Goal: Information Seeking & Learning: Find specific fact

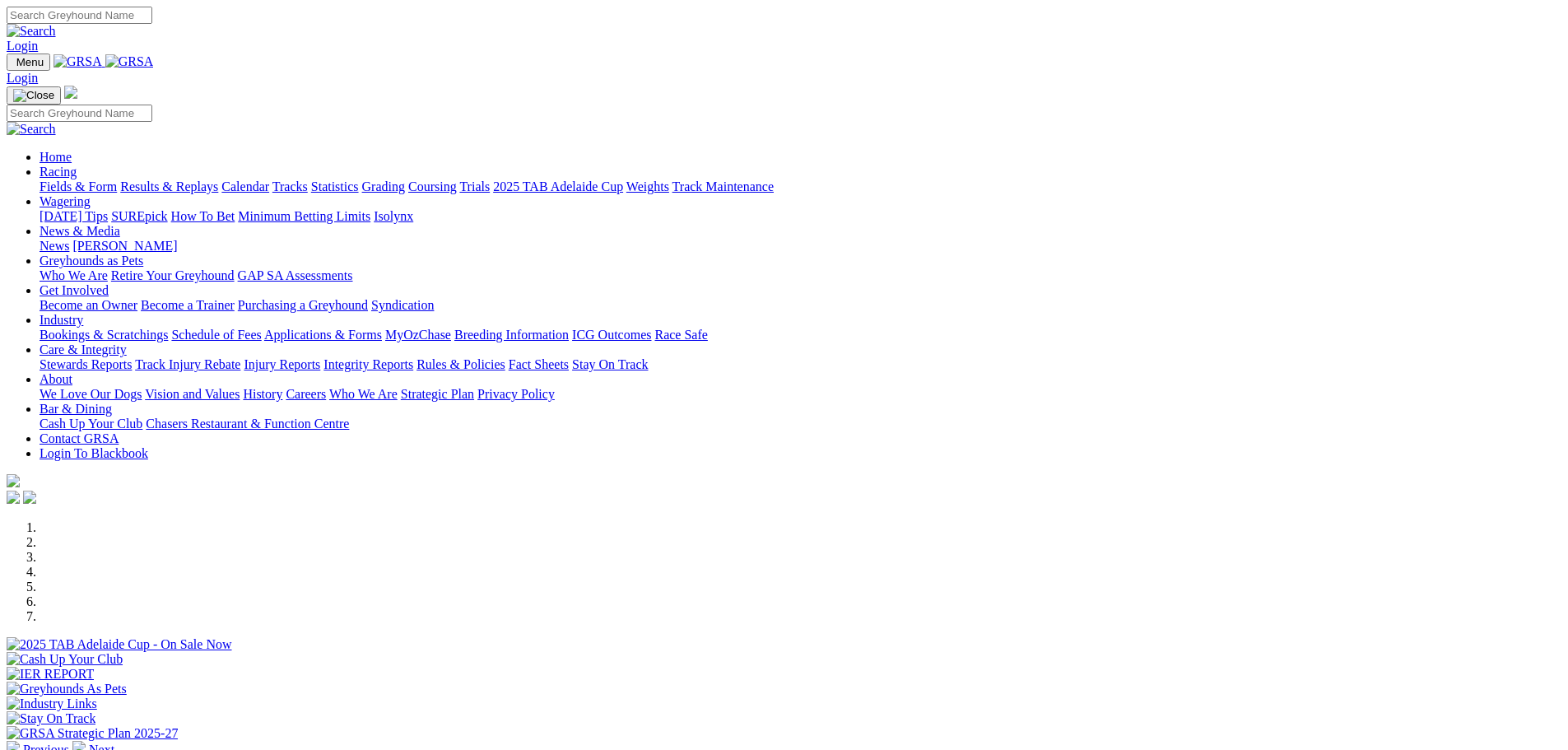
click at [218, 179] on link "Results & Replays" at bounding box center [169, 186] width 98 height 14
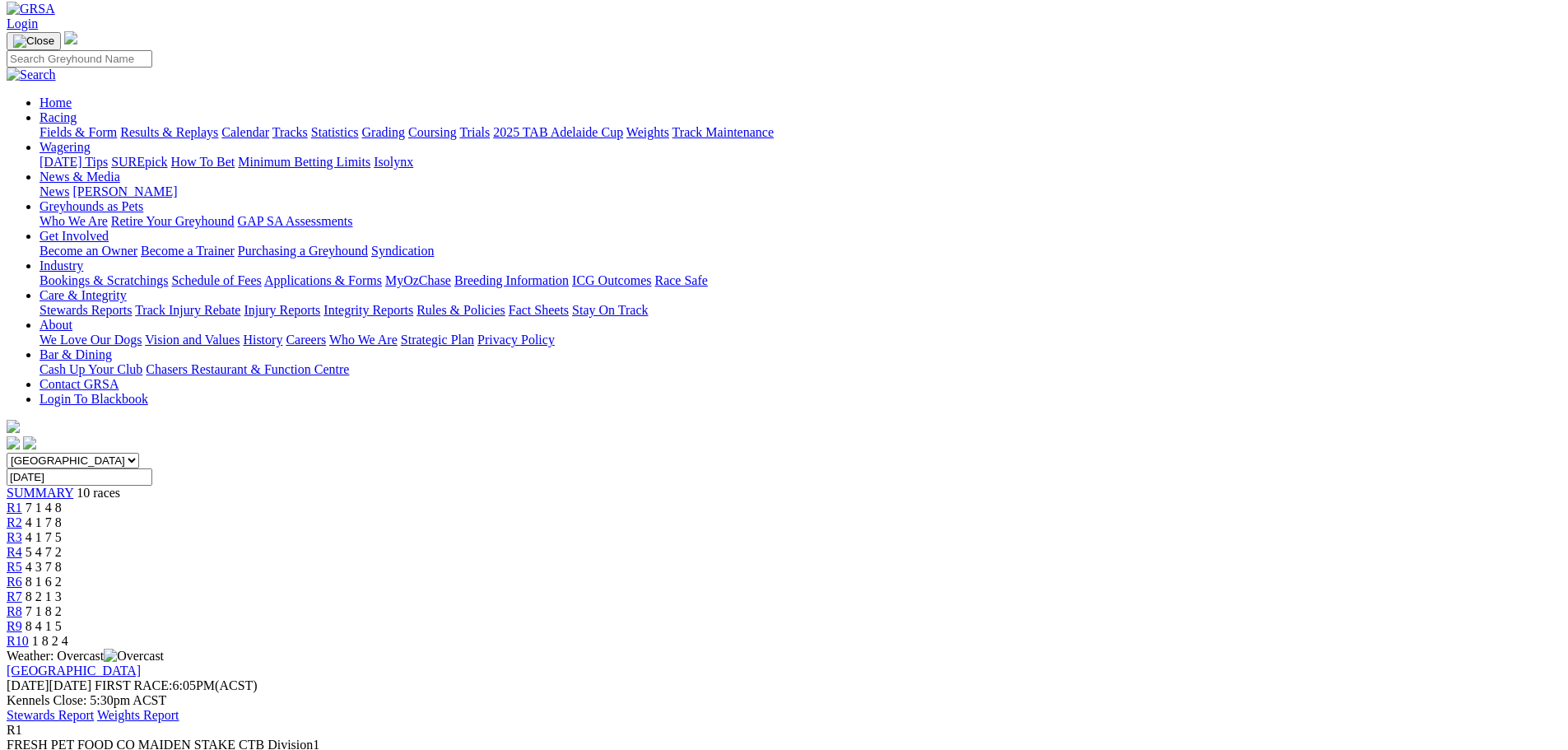
scroll to position [82, 0]
click at [22, 516] on span "R2" at bounding box center [15, 523] width 16 height 14
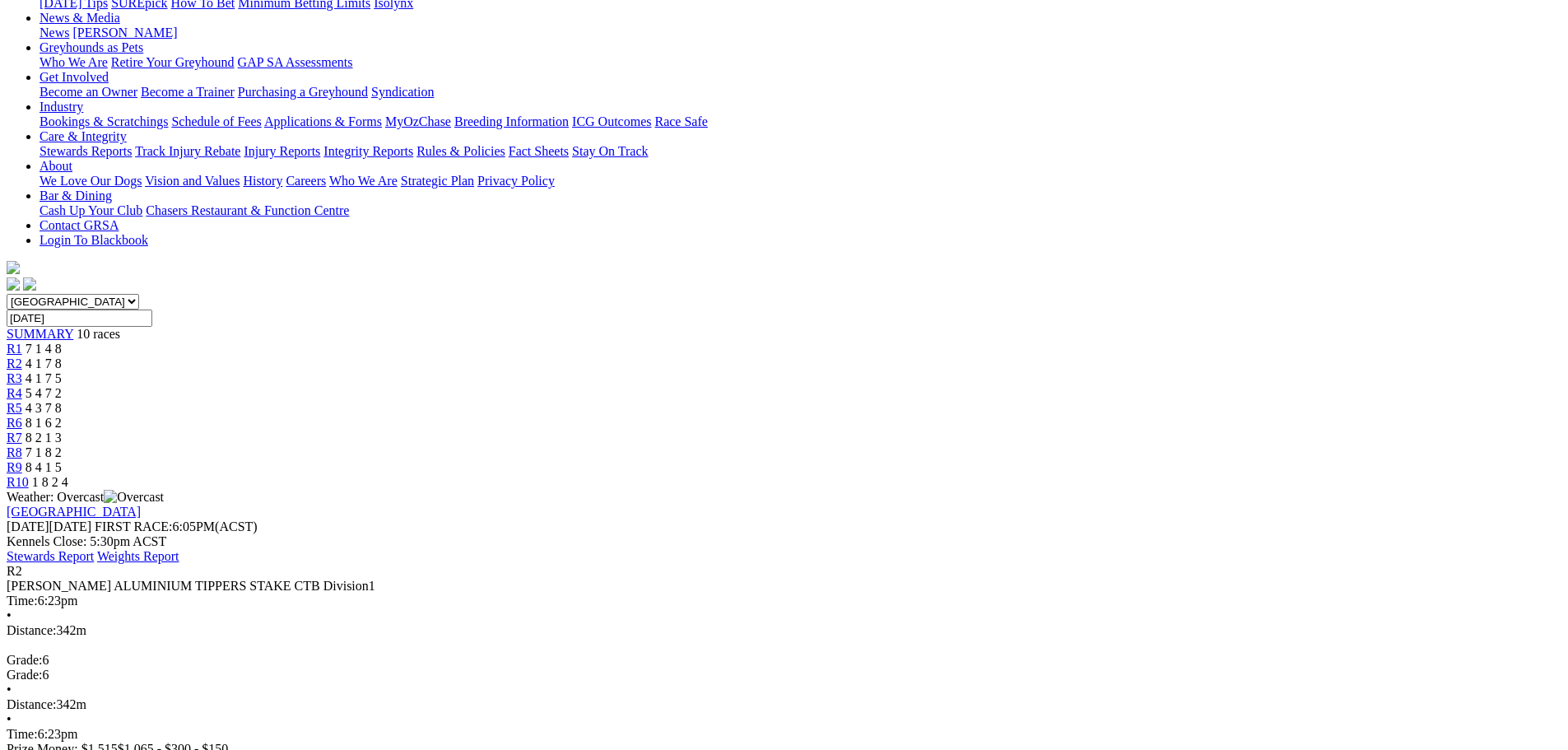
scroll to position [247, 0]
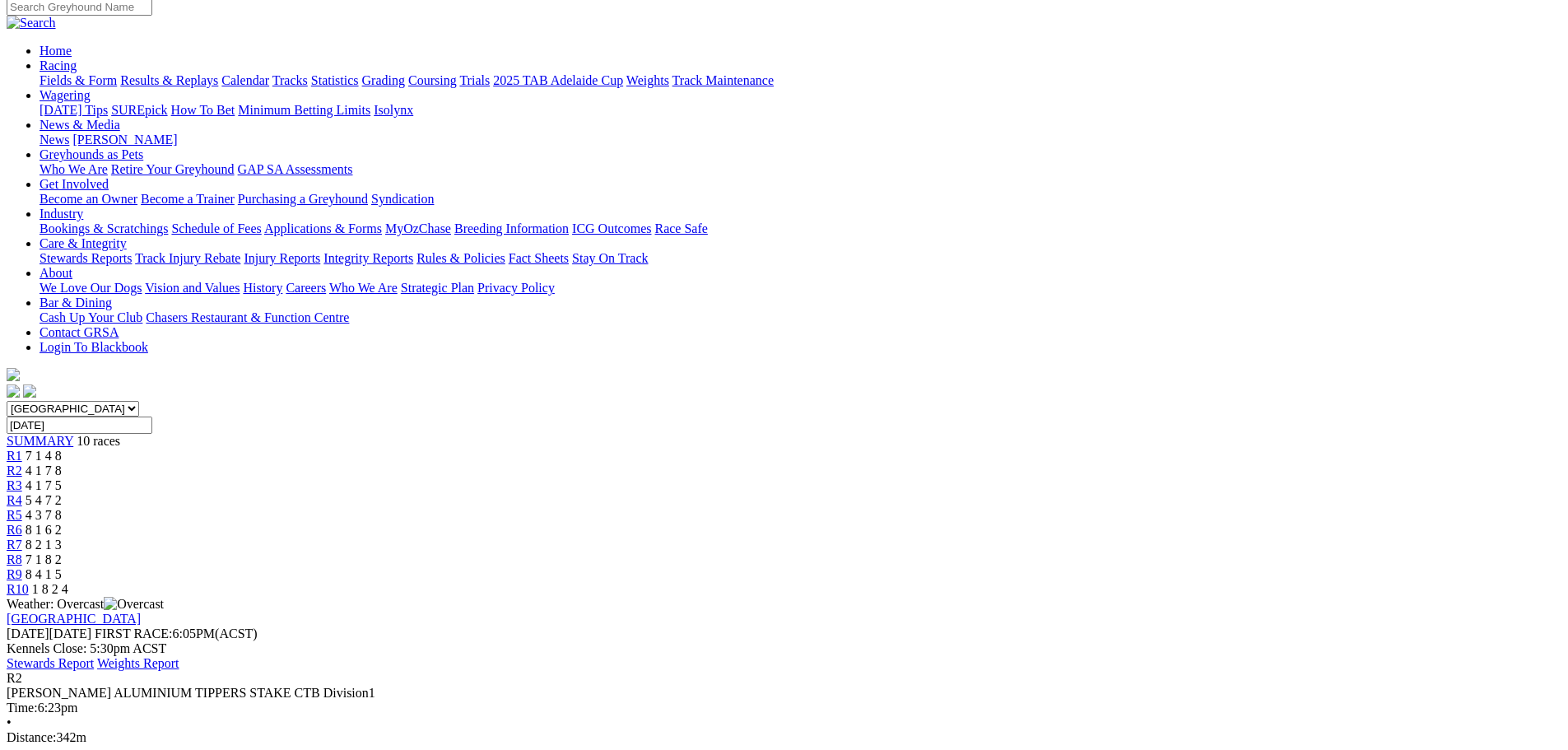
scroll to position [0, 0]
